Goal: Task Accomplishment & Management: Manage account settings

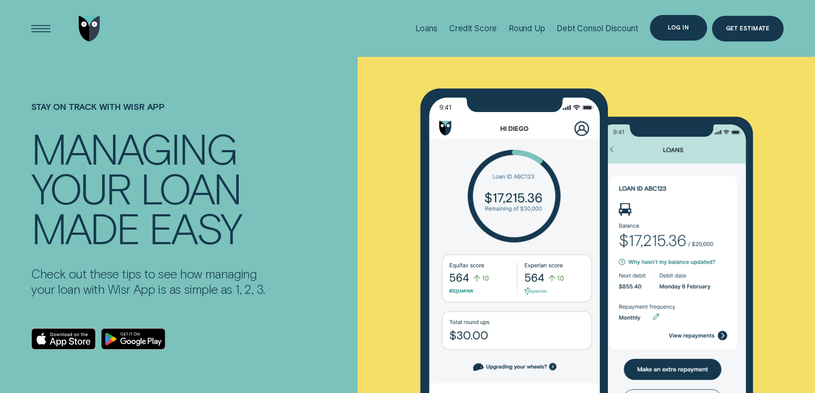
click at [679, 23] on div "Log in" at bounding box center [678, 28] width 57 height 26
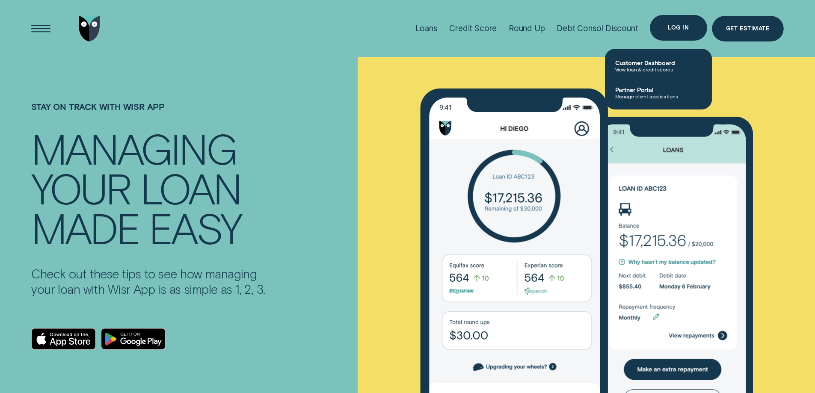
click at [675, 26] on div "Log in" at bounding box center [678, 27] width 21 height 5
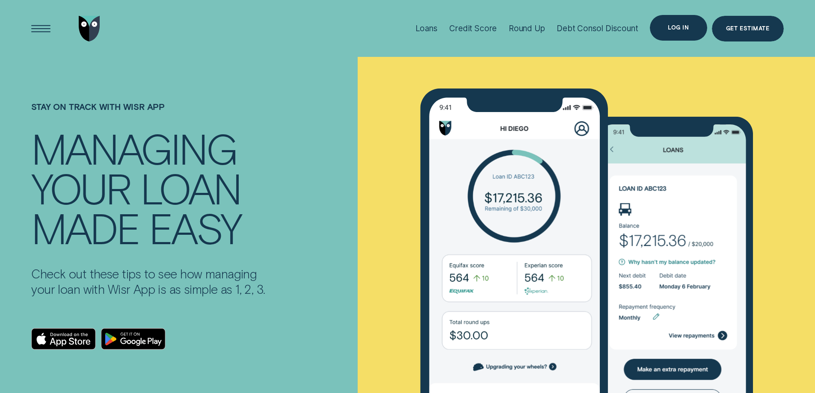
click at [685, 25] on div "Log in" at bounding box center [678, 27] width 21 height 5
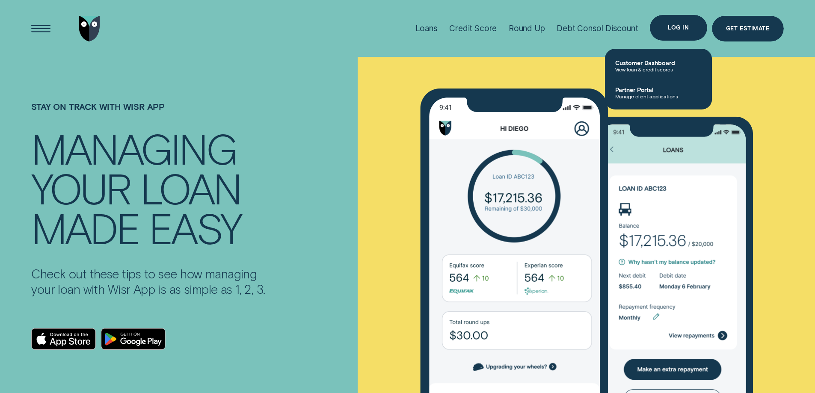
click at [685, 25] on div "Log in" at bounding box center [678, 27] width 21 height 5
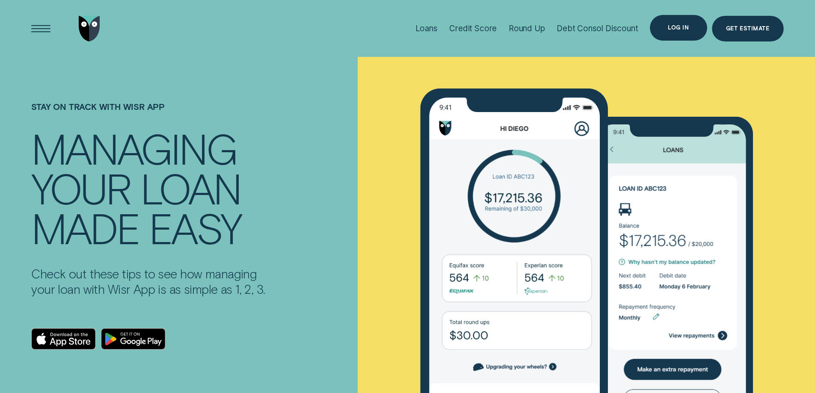
click at [685, 25] on div "Log in" at bounding box center [678, 27] width 21 height 5
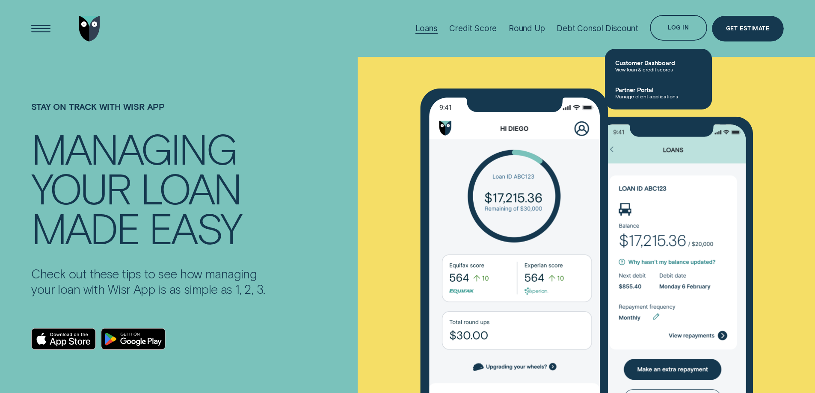
click at [429, 26] on div "Loans" at bounding box center [427, 29] width 22 height 10
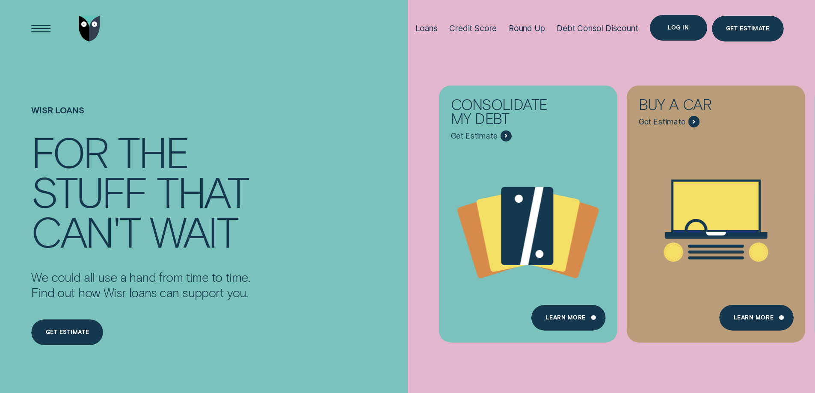
click at [681, 25] on div "Log in" at bounding box center [678, 27] width 21 height 5
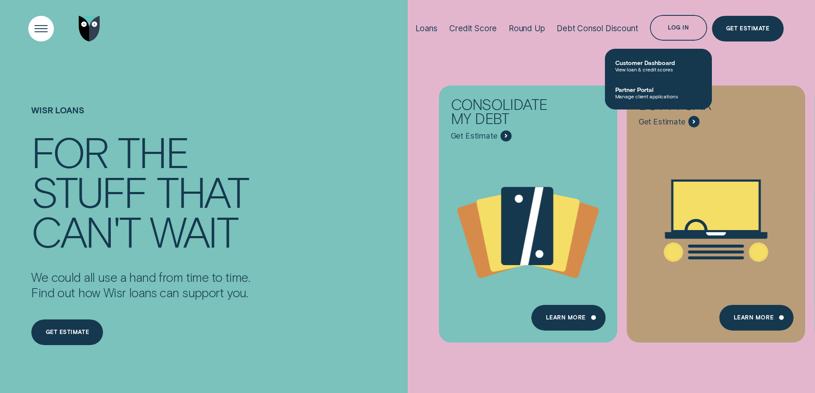
click at [39, 27] on div "Open Menu" at bounding box center [41, 28] width 36 height 36
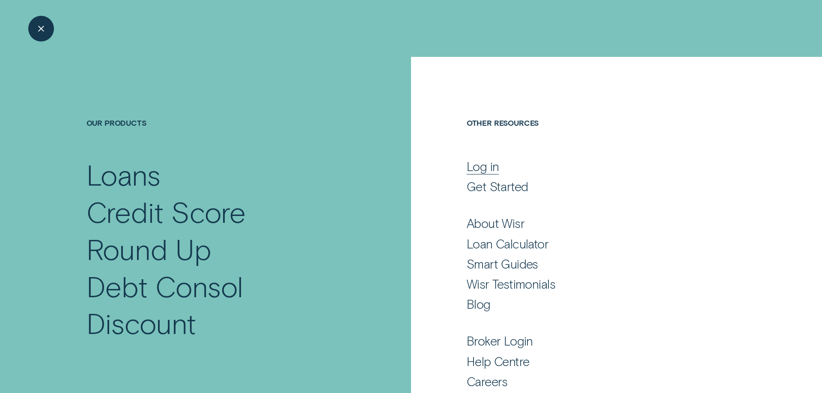
click at [478, 166] on div "Log in" at bounding box center [482, 166] width 33 height 15
